Goal: Task Accomplishment & Management: Use online tool/utility

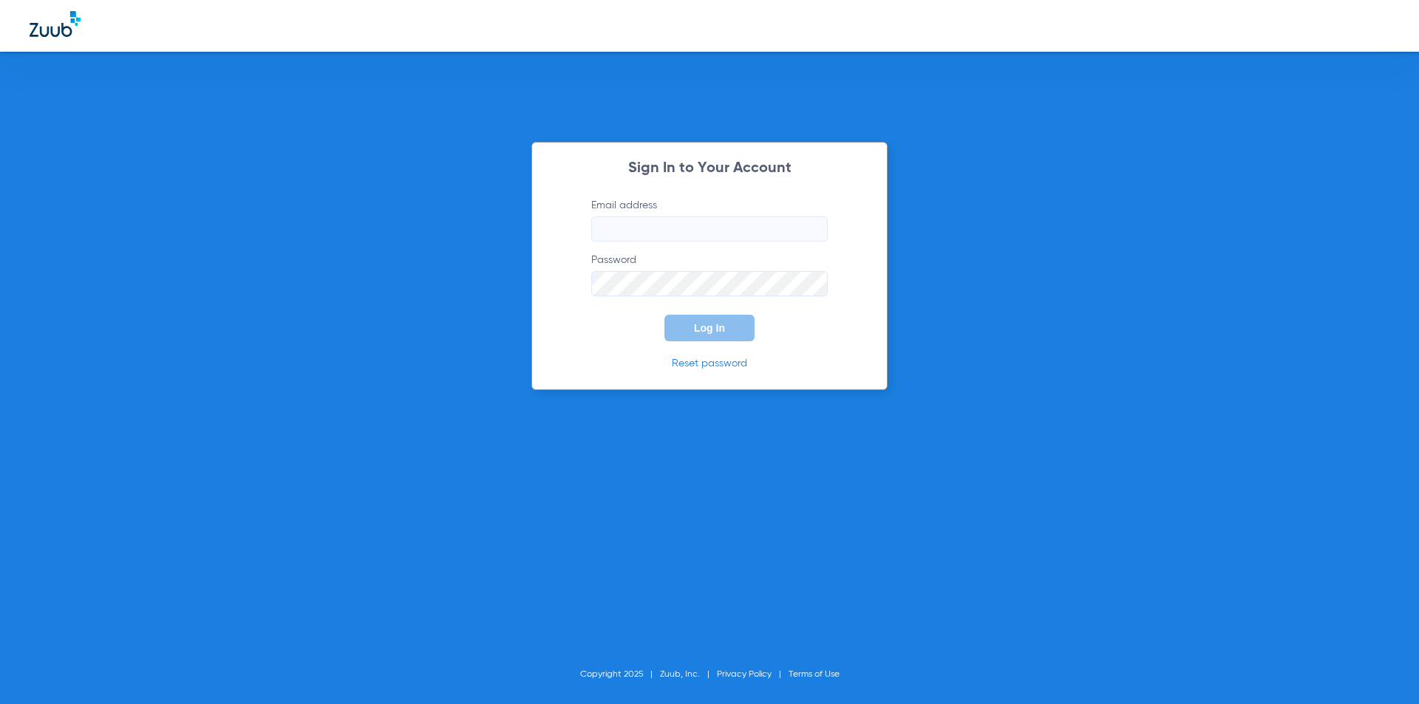
type input "[PERSON_NAME][EMAIL_ADDRESS][DOMAIN_NAME]"
click at [695, 330] on span "Log In" at bounding box center [709, 328] width 31 height 12
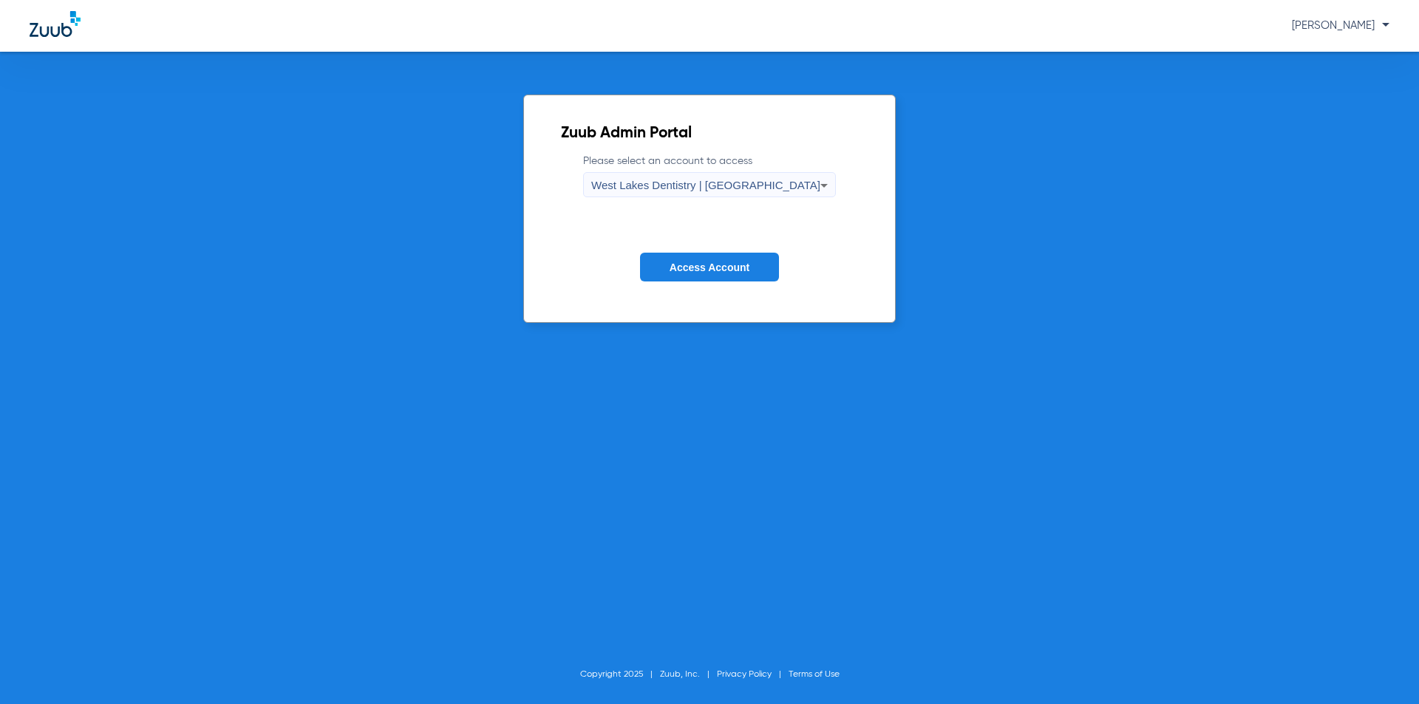
click at [698, 264] on span "Access Account" at bounding box center [710, 268] width 80 height 12
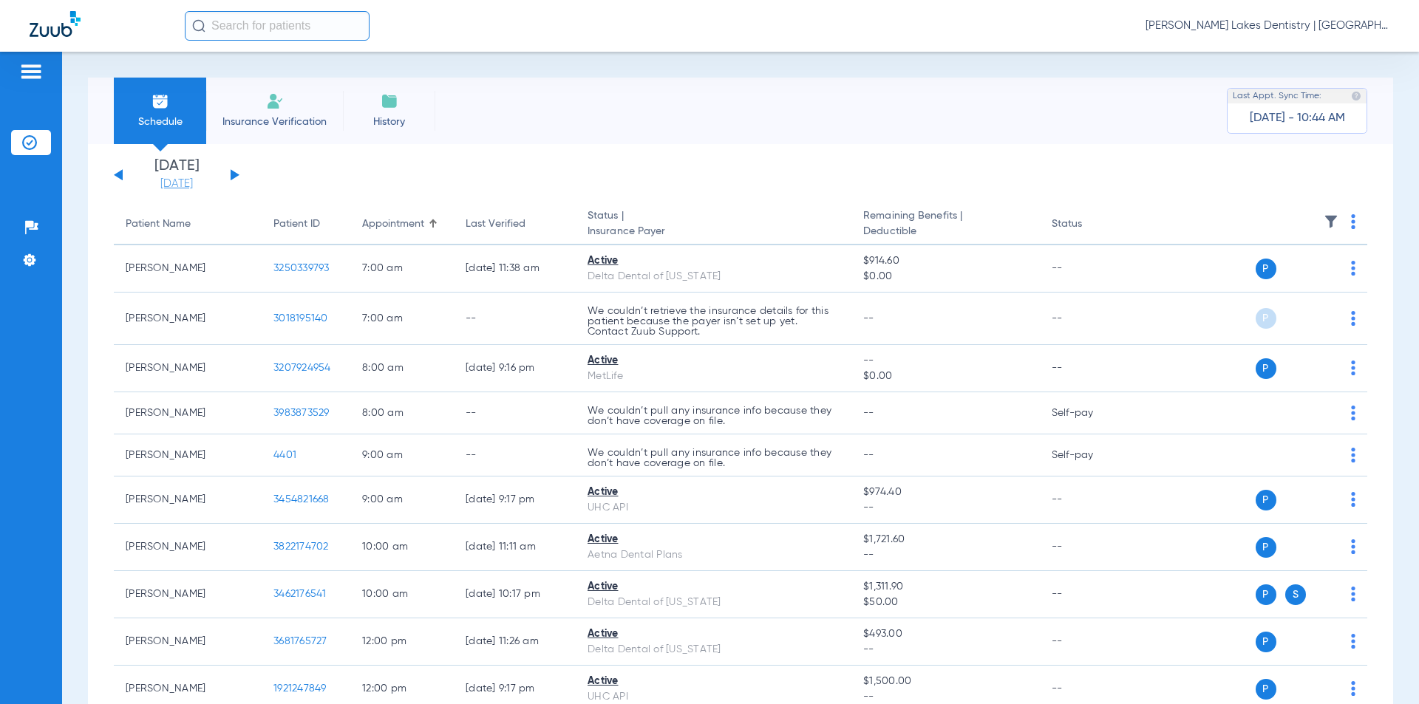
click at [166, 181] on link "[DATE]" at bounding box center [176, 184] width 89 height 15
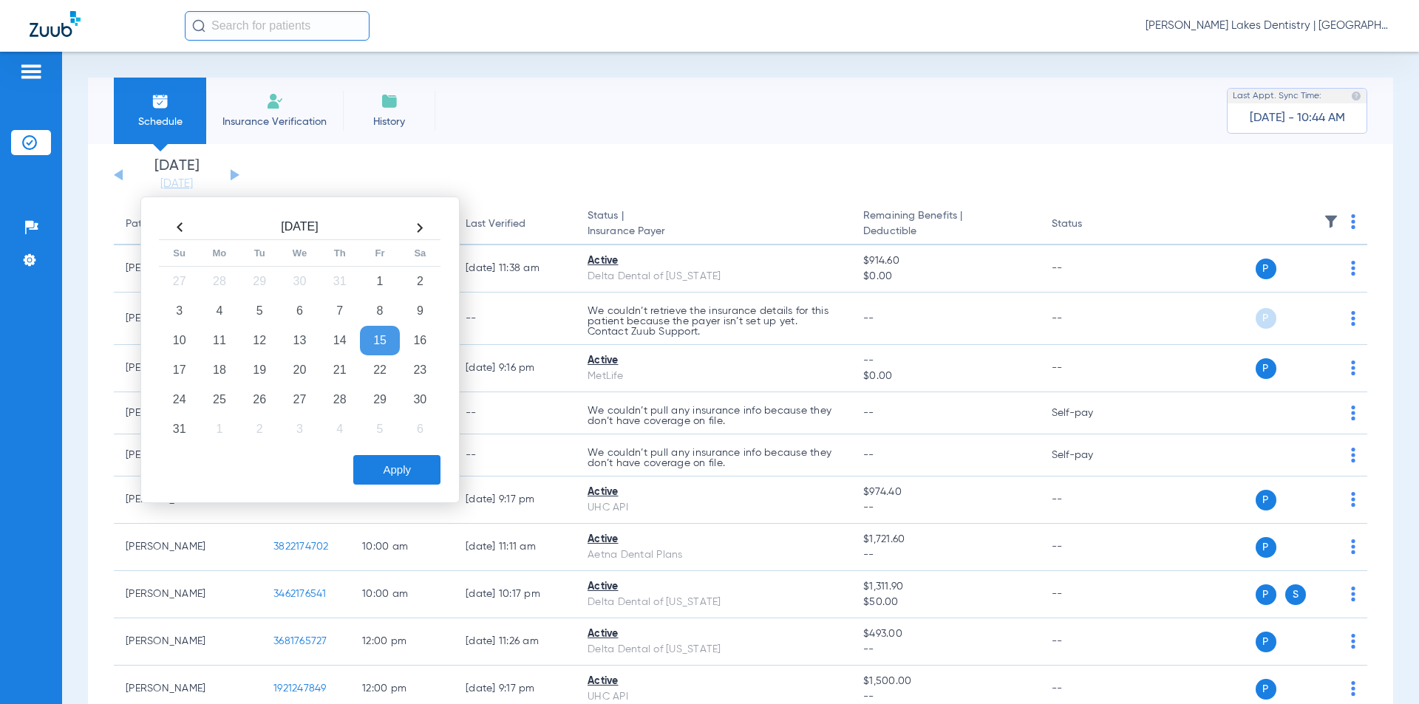
drag, startPoint x: 224, startPoint y: 367, endPoint x: 559, endPoint y: 229, distance: 362.6
click at [225, 367] on td "18" at bounding box center [220, 370] width 40 height 30
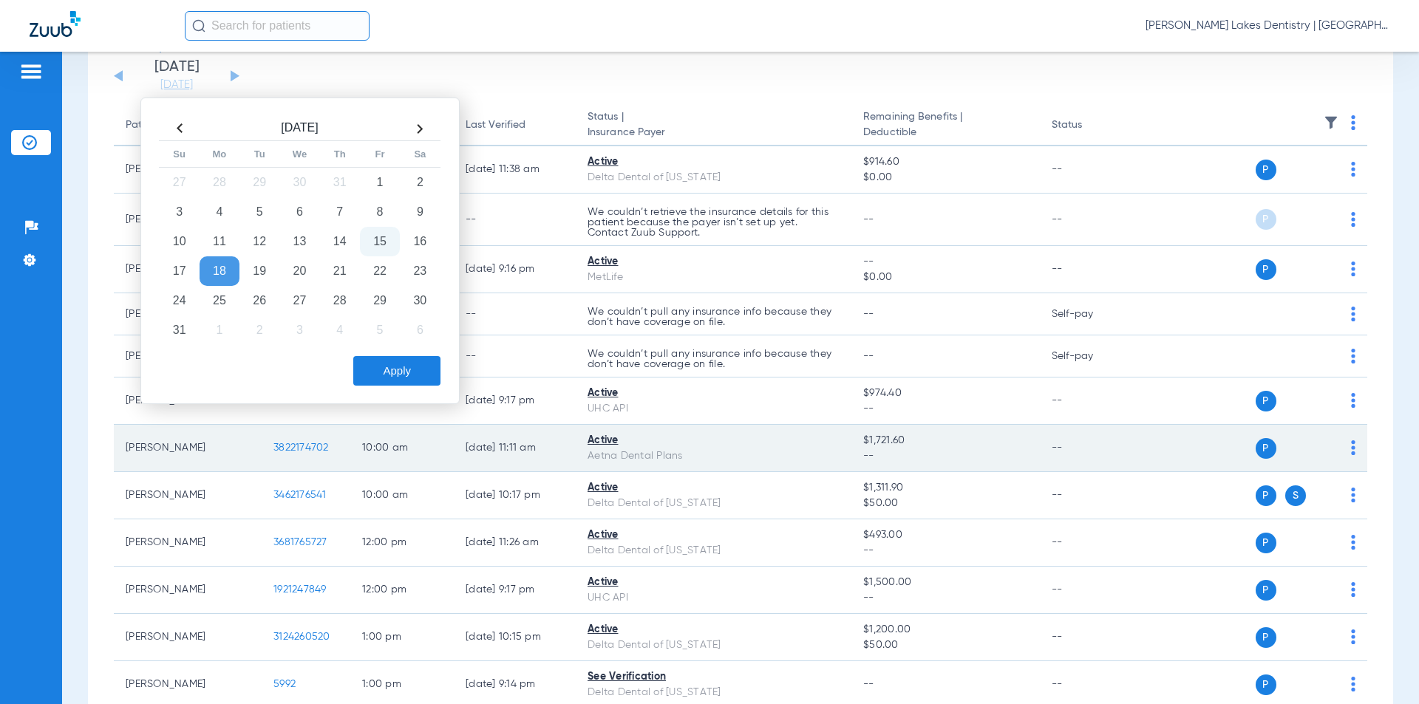
scroll to position [148, 0]
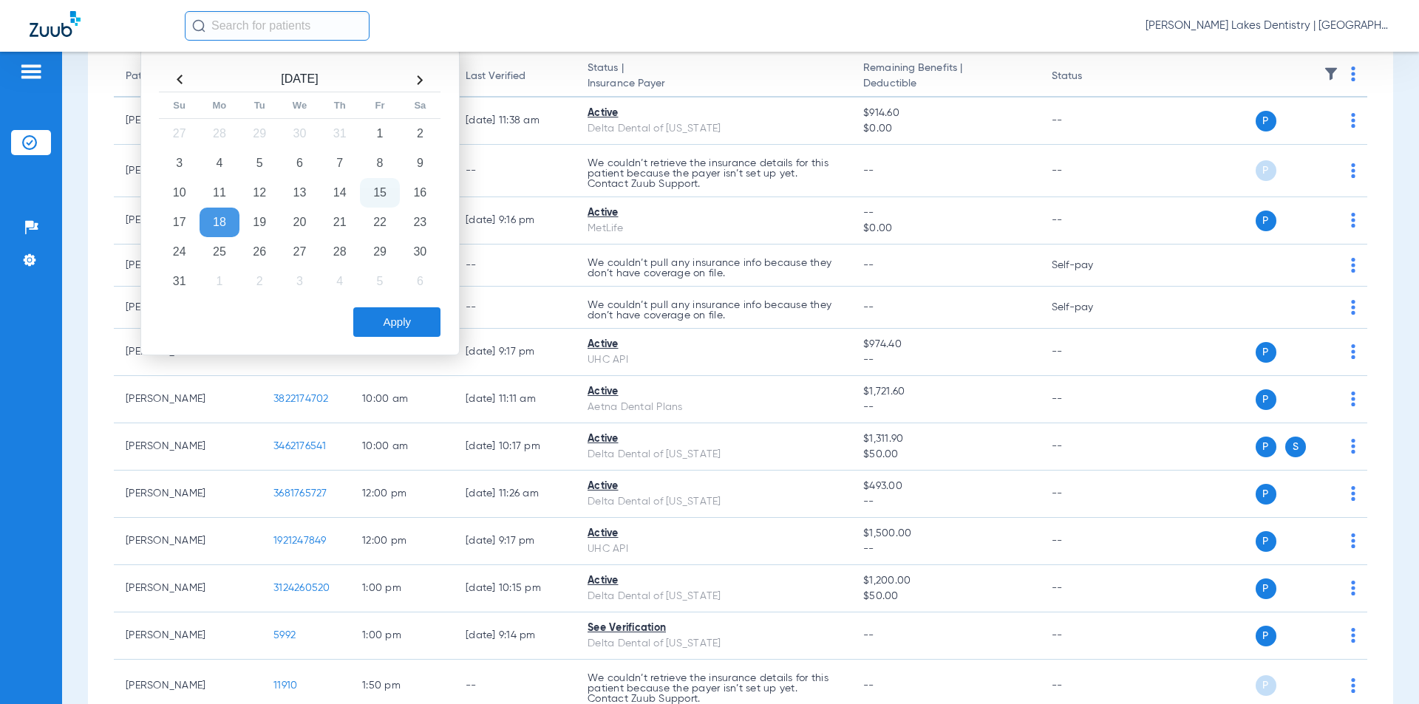
click at [393, 319] on button "Apply" at bounding box center [396, 322] width 87 height 30
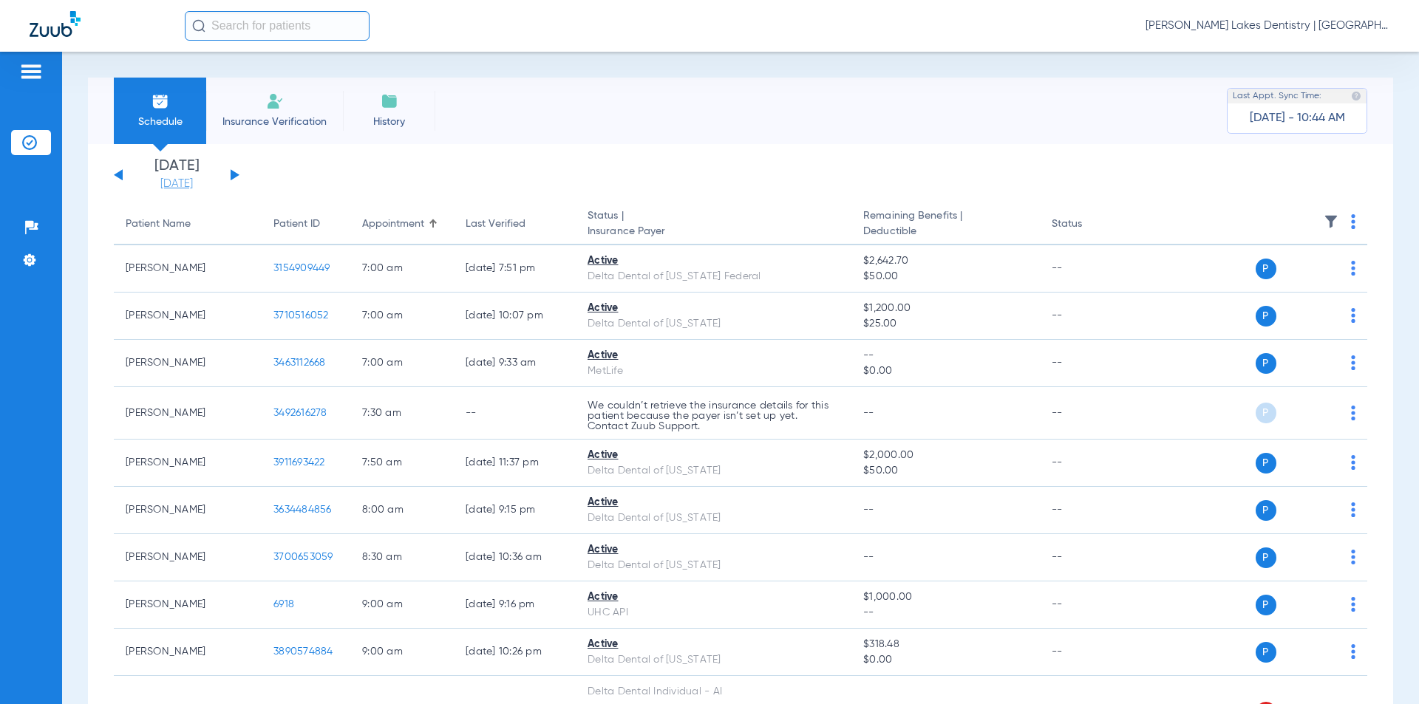
click at [173, 185] on link "[DATE]" at bounding box center [176, 184] width 89 height 15
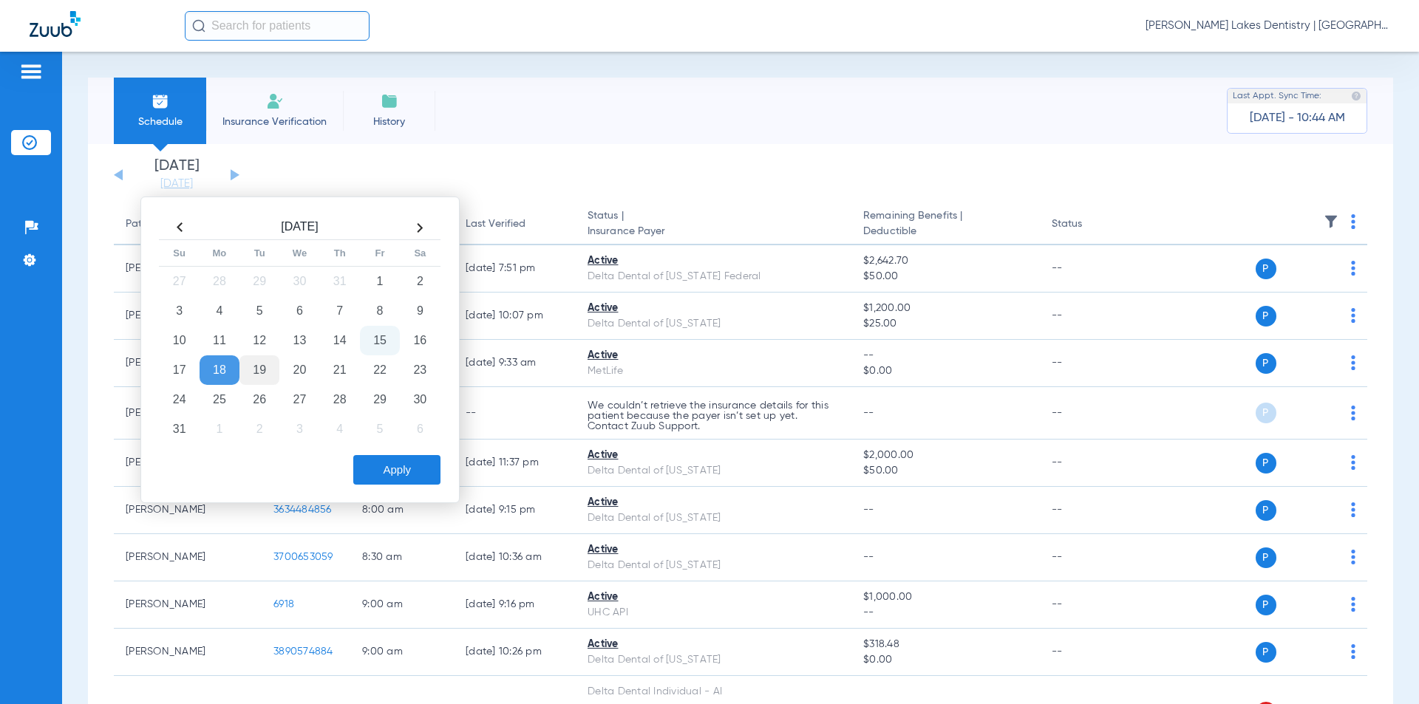
click at [256, 372] on td "19" at bounding box center [259, 370] width 40 height 30
click at [405, 466] on button "Apply" at bounding box center [396, 470] width 87 height 30
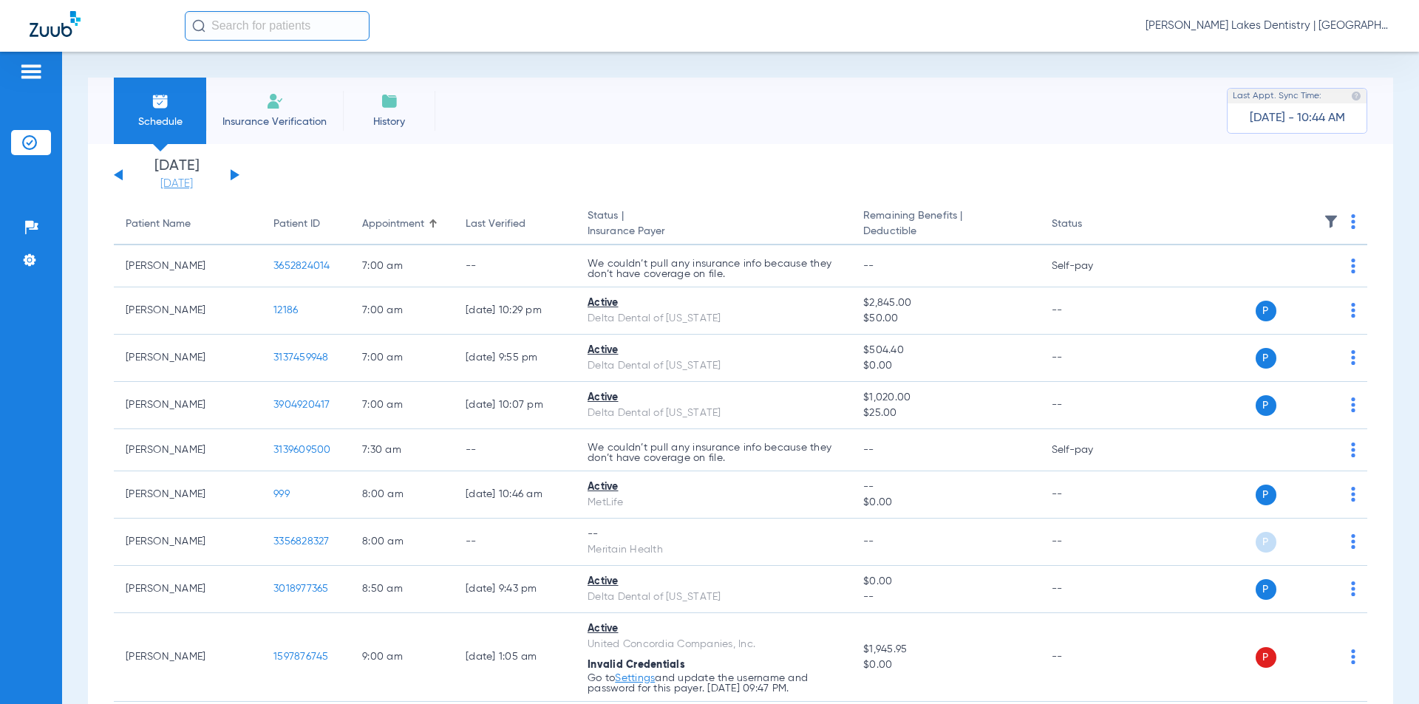
click at [173, 182] on link "[DATE]" at bounding box center [176, 184] width 89 height 15
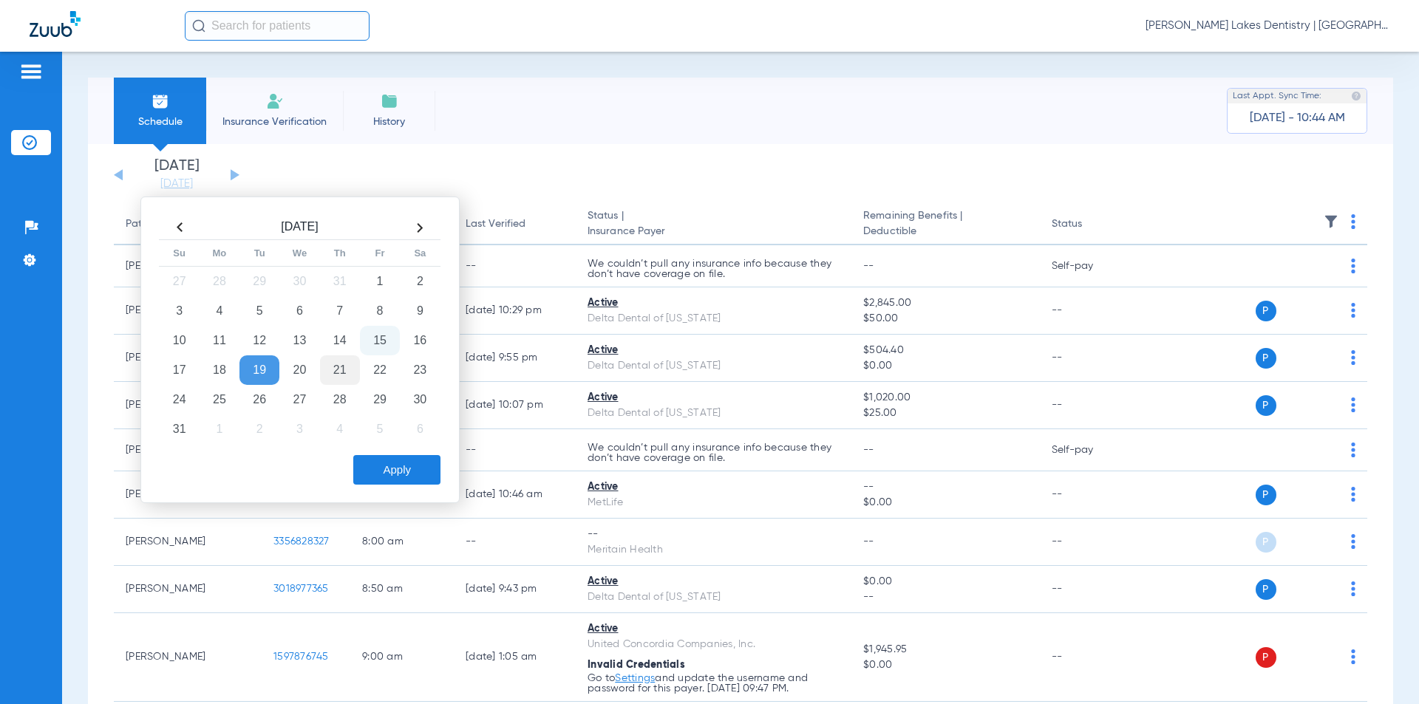
click at [340, 363] on td "21" at bounding box center [340, 370] width 40 height 30
click at [374, 466] on button "Apply" at bounding box center [396, 470] width 87 height 30
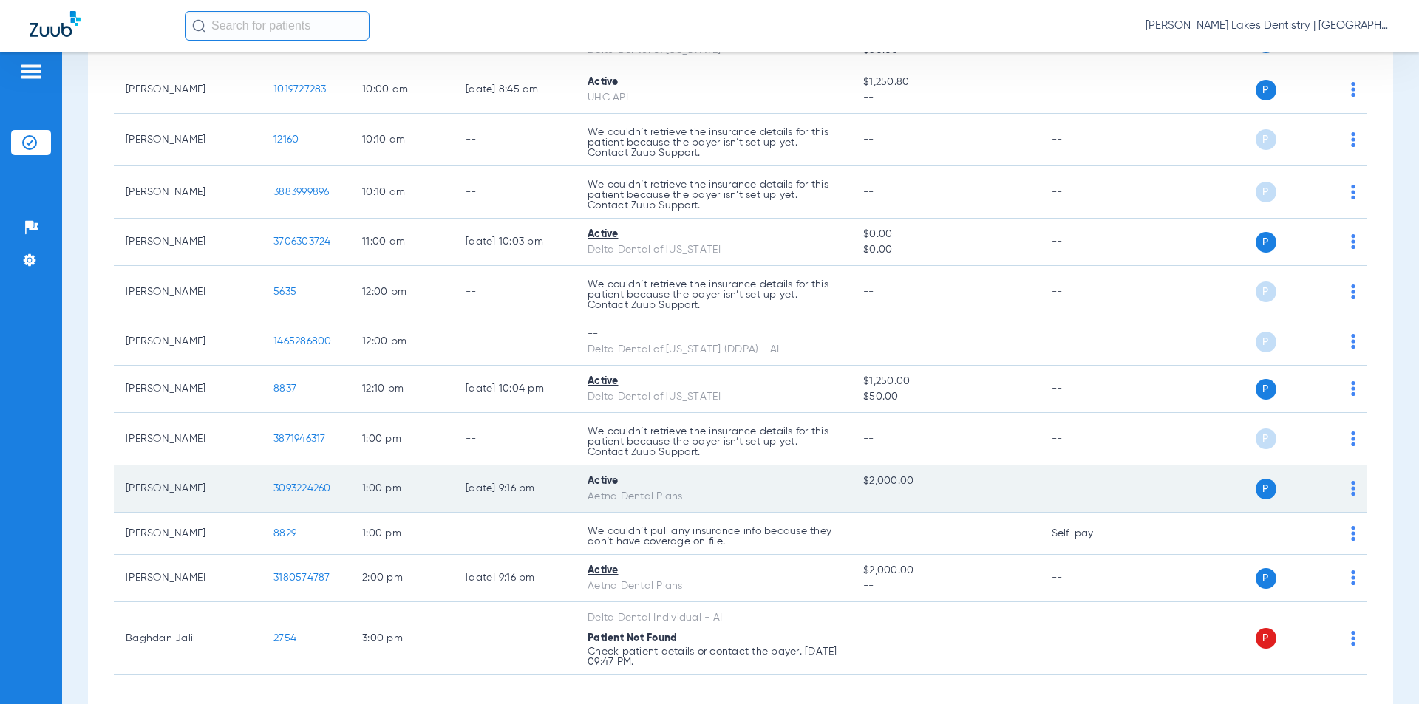
scroll to position [854, 0]
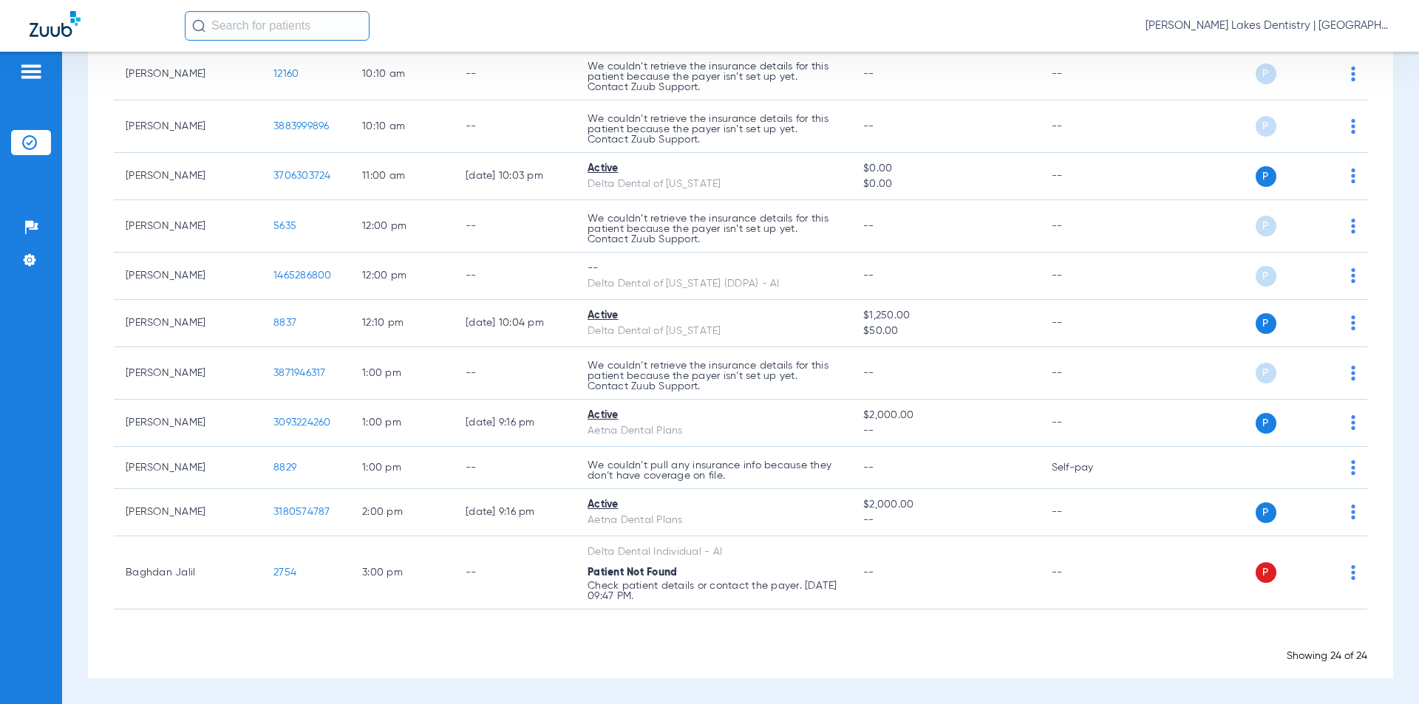
click at [1289, 23] on span "[PERSON_NAME] Lakes Dentistry | [GEOGRAPHIC_DATA]" at bounding box center [1267, 25] width 244 height 15
click at [1322, 54] on span "Account Selection" at bounding box center [1334, 52] width 83 height 10
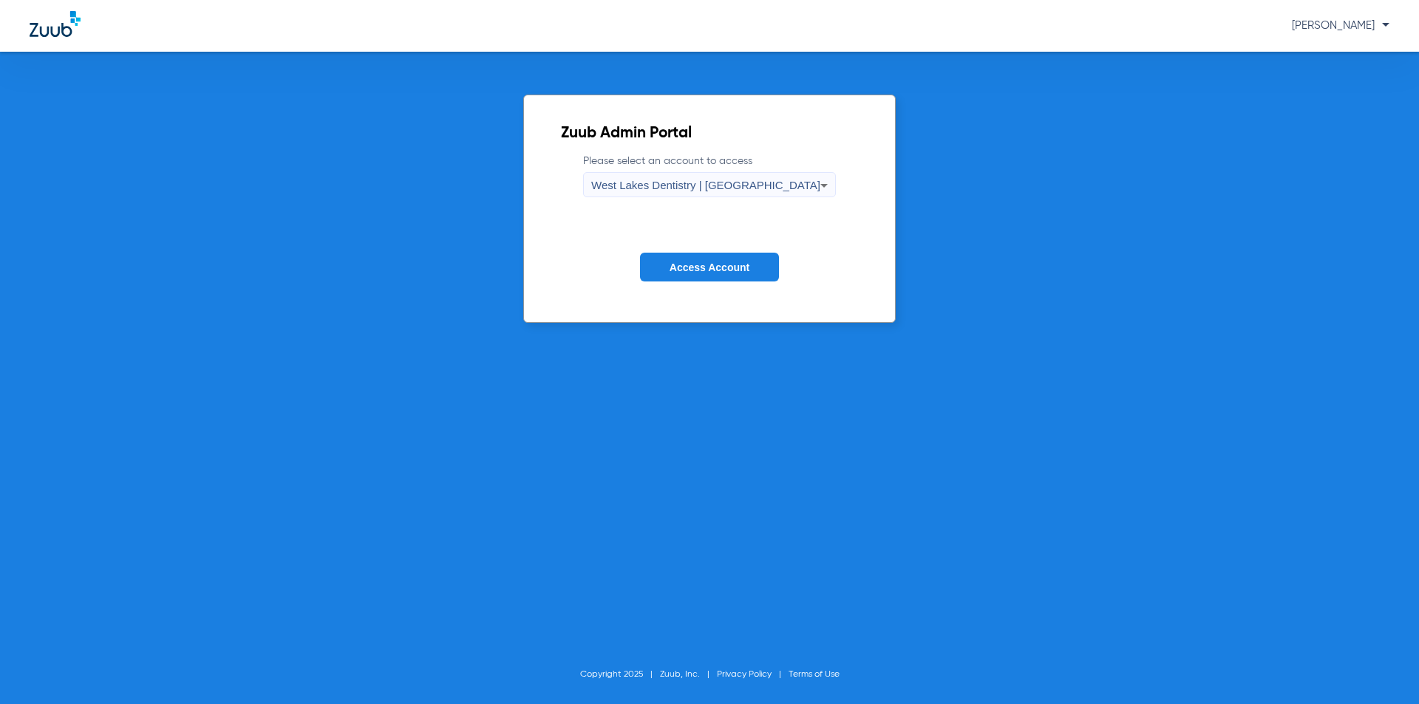
click at [729, 183] on span "West Lakes Dentistry | [GEOGRAPHIC_DATA]" at bounding box center [705, 185] width 229 height 13
click at [727, 233] on span "West Lakes Dentistry | [GEOGRAPHIC_DATA]" at bounding box center [710, 235] width 151 height 21
click at [691, 262] on span "Access Account" at bounding box center [710, 268] width 80 height 12
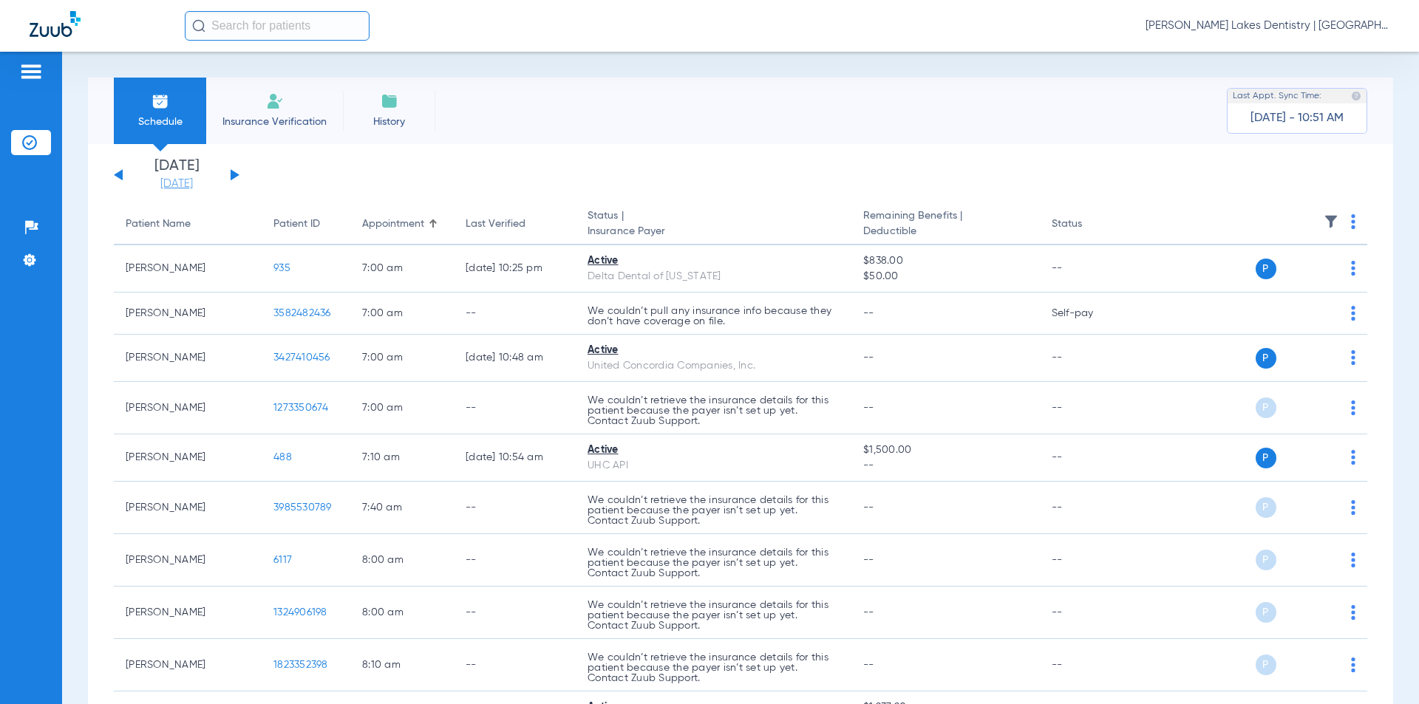
click at [162, 181] on link "[DATE]" at bounding box center [176, 184] width 89 height 15
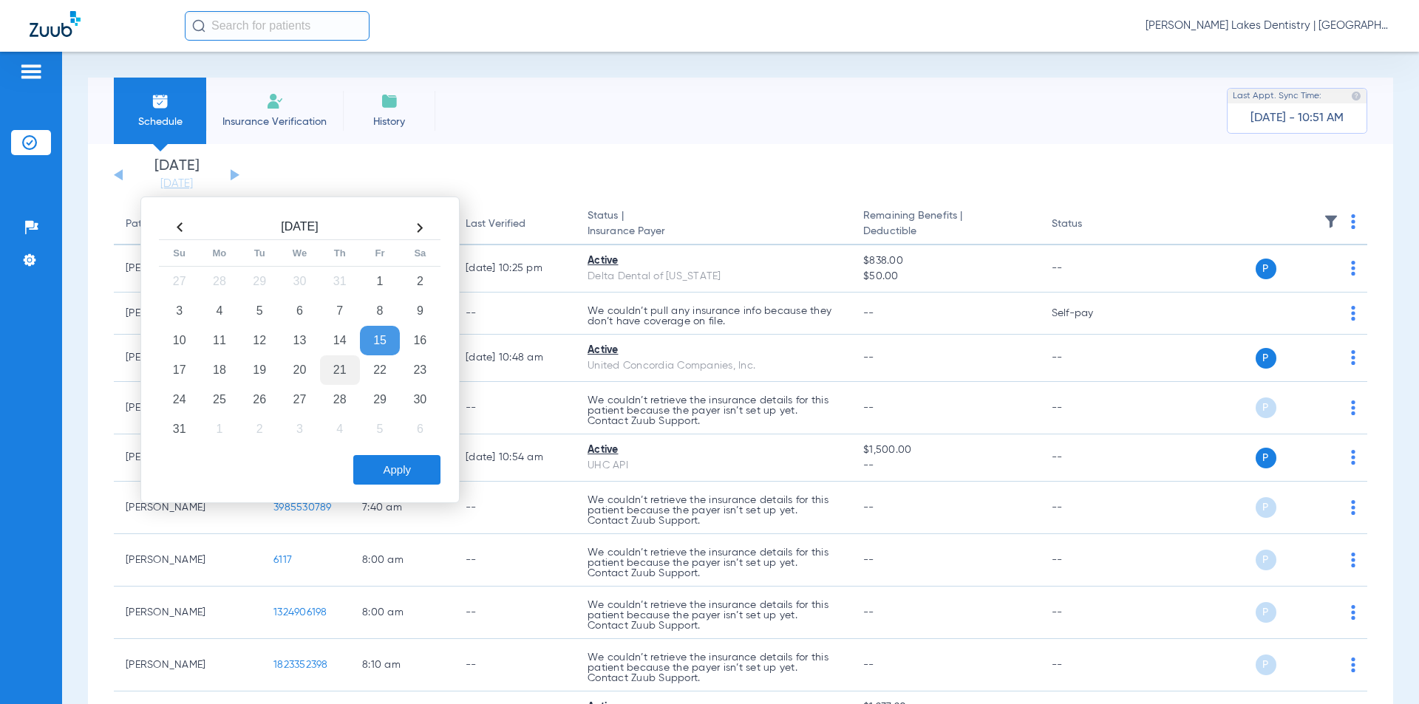
click at [336, 366] on td "21" at bounding box center [340, 370] width 40 height 30
click at [390, 466] on button "Apply" at bounding box center [396, 470] width 87 height 30
